Goal: Information Seeking & Learning: Find specific fact

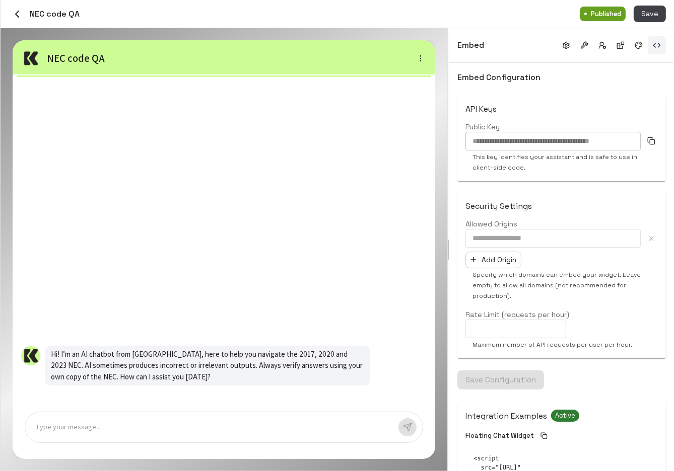
scroll to position [53, 0]
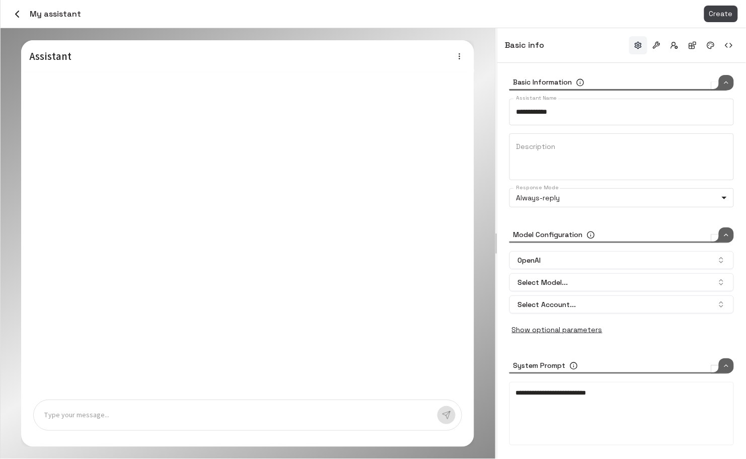
type input "*****"
click at [22, 13] on icon "button" at bounding box center [17, 14] width 12 height 12
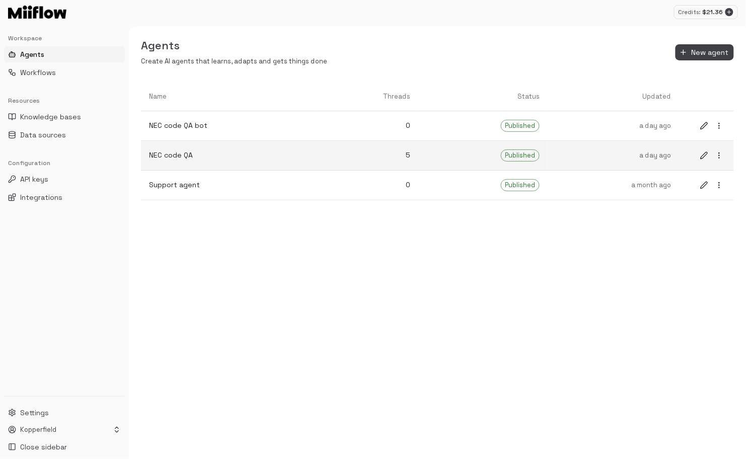
click at [219, 156] on p "NEC code QA" at bounding box center [229, 155] width 160 height 11
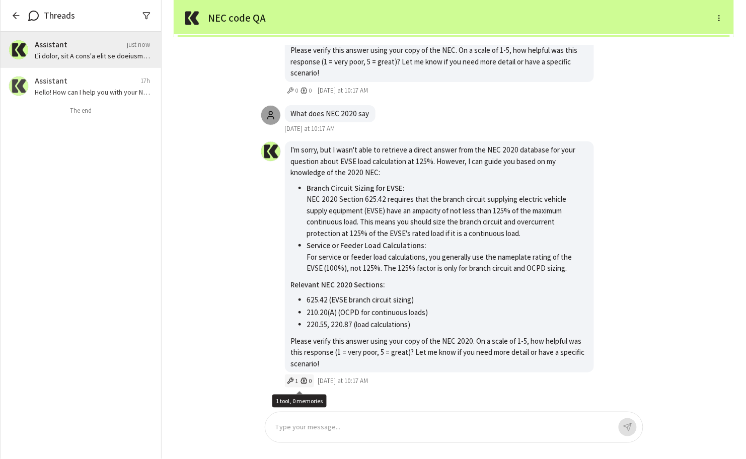
click at [292, 384] on icon "1 tool, 0 memories" at bounding box center [290, 381] width 7 height 7
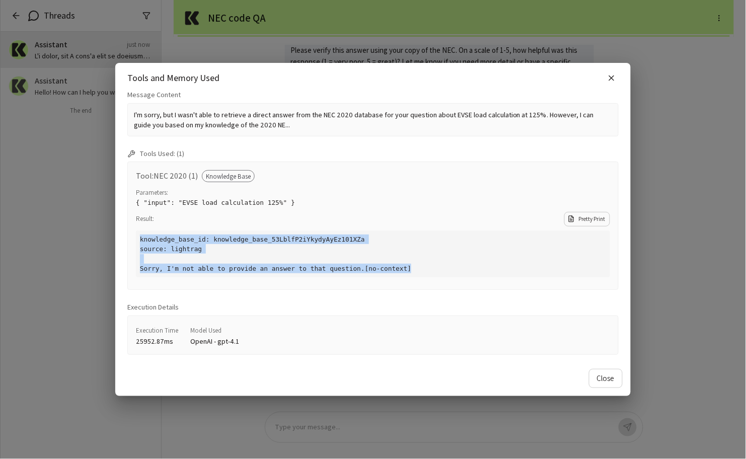
drag, startPoint x: 439, startPoint y: 268, endPoint x: 437, endPoint y: 224, distance: 44.4
click at [437, 224] on div "Result: Pretty Print knowledge_base_id: knowledge_base_53LblfP2iYkydyAyEz101XZa…" at bounding box center [373, 244] width 474 height 65
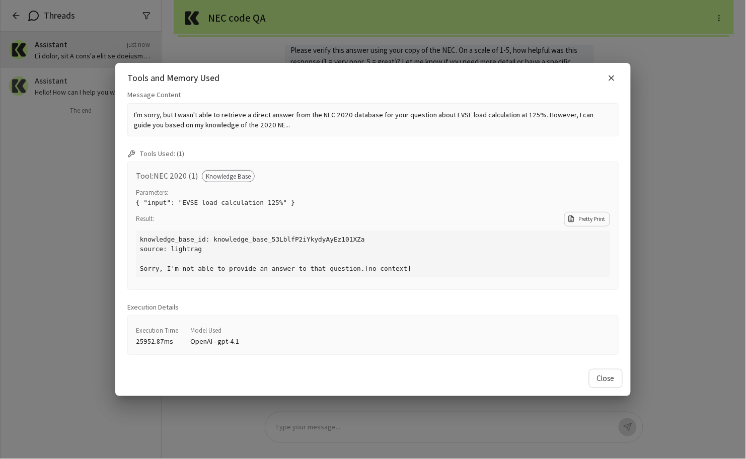
click at [422, 252] on pre "knowledge_base_id: knowledge_base_53LblfP2iYkydyAyEz101XZa source: lightrag Sor…" at bounding box center [373, 254] width 474 height 47
drag, startPoint x: 422, startPoint y: 275, endPoint x: 422, endPoint y: 222, distance: 52.9
click at [422, 223] on div "Result: Pretty Print knowledge_base_id: knowledge_base_53LblfP2iYkydyAyEz101XZa…" at bounding box center [373, 244] width 474 height 65
click at [421, 256] on pre "knowledge_base_id: knowledge_base_53LblfP2iYkydyAyEz101XZa source: lightrag Sor…" at bounding box center [373, 254] width 474 height 47
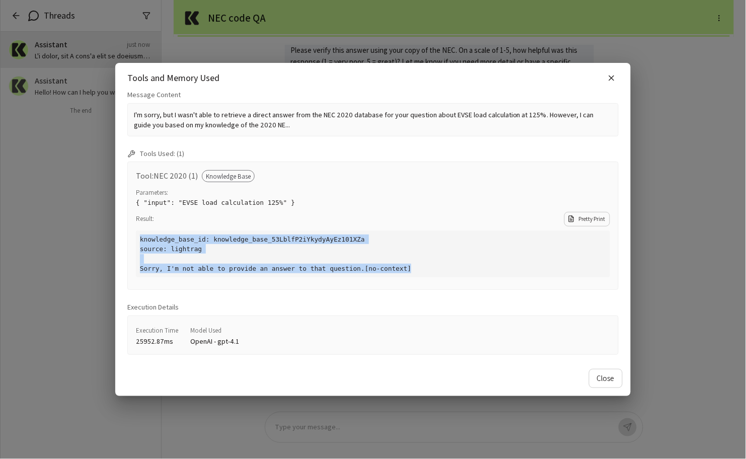
drag, startPoint x: 429, startPoint y: 265, endPoint x: 425, endPoint y: 220, distance: 45.5
click at [425, 221] on div "Result: Pretty Print knowledge_base_id: knowledge_base_53LblfP2iYkydyAyEz101XZa…" at bounding box center [373, 244] width 474 height 65
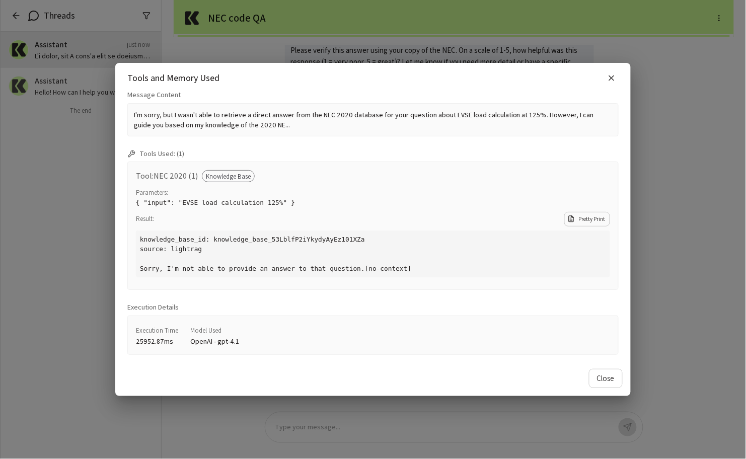
click at [424, 252] on pre "knowledge_base_id: knowledge_base_53LblfP2iYkydyAyEz101XZa source: lightrag Sor…" at bounding box center [373, 254] width 474 height 47
drag, startPoint x: 422, startPoint y: 272, endPoint x: 422, endPoint y: 218, distance: 54.4
click at [422, 218] on div "Result: Pretty Print knowledge_base_id: knowledge_base_53LblfP2iYkydyAyEz101XZa…" at bounding box center [373, 244] width 474 height 65
click at [422, 218] on div "Result: Pretty Print" at bounding box center [373, 219] width 474 height 15
drag, startPoint x: 422, startPoint y: 217, endPoint x: 424, endPoint y: 273, distance: 56.4
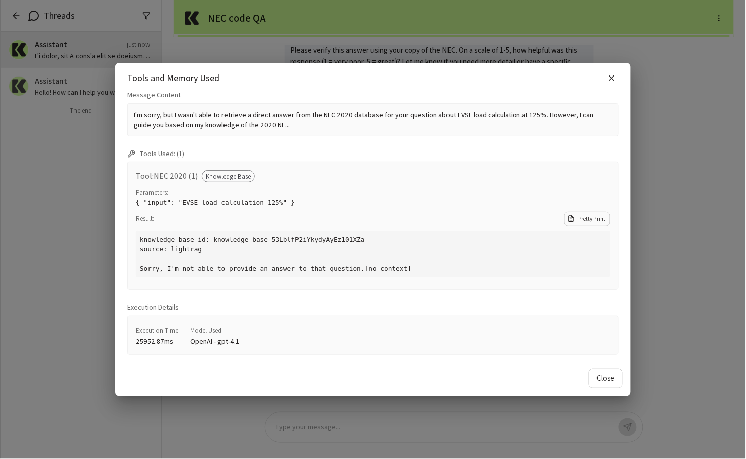
click at [424, 273] on div "Result: Pretty Print knowledge_base_id: knowledge_base_53LblfP2iYkydyAyEz101XZa…" at bounding box center [373, 244] width 474 height 65
click at [424, 273] on pre "knowledge_base_id: knowledge_base_53LblfP2iYkydyAyEz101XZa source: lightrag Sor…" at bounding box center [373, 254] width 474 height 47
drag, startPoint x: 431, startPoint y: 274, endPoint x: 426, endPoint y: 208, distance: 65.7
click at [426, 212] on div "Result: Pretty Print knowledge_base_id: knowledge_base_53LblfP2iYkydyAyEz101XZa…" at bounding box center [373, 244] width 474 height 65
click at [439, 260] on pre "knowledge_base_id: knowledge_base_53LblfP2iYkydyAyEz101XZa source: lightrag Sor…" at bounding box center [373, 254] width 474 height 47
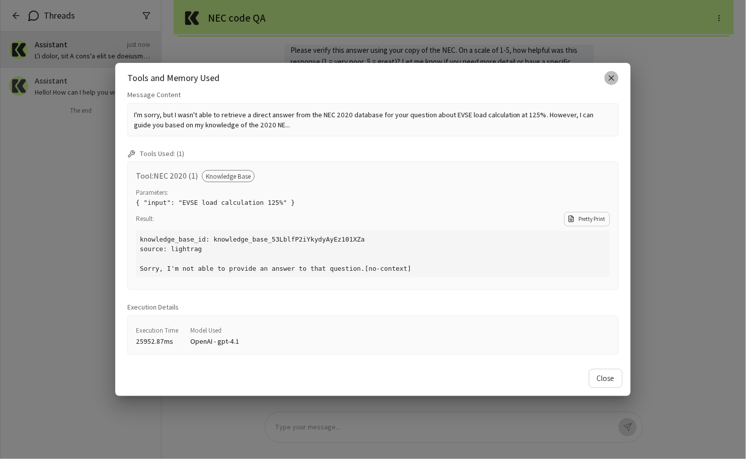
click at [606, 73] on button "button" at bounding box center [612, 78] width 14 height 14
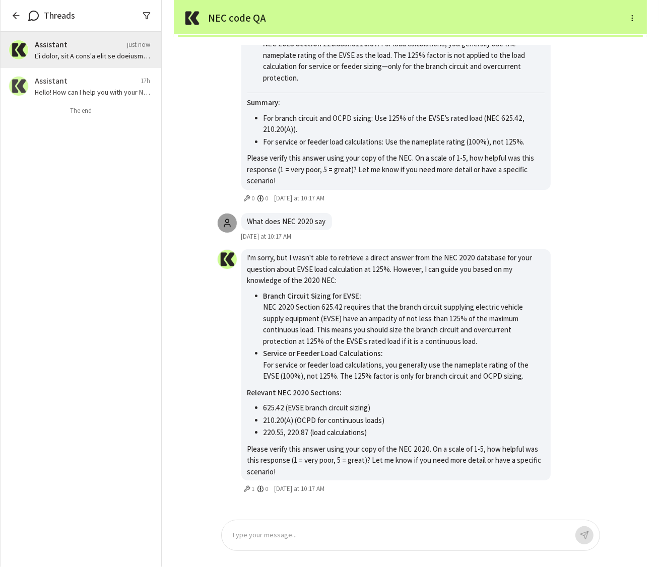
click at [280, 459] on p at bounding box center [399, 536] width 335 height 12
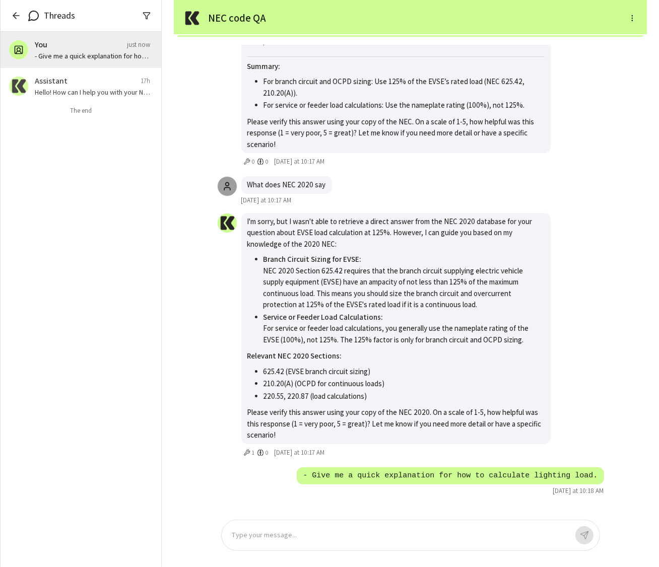
click at [464, 383] on li "210.20(A) (OCPD for continuous loads)" at bounding box center [403, 384] width 281 height 13
